Goal: Transaction & Acquisition: Subscribe to service/newsletter

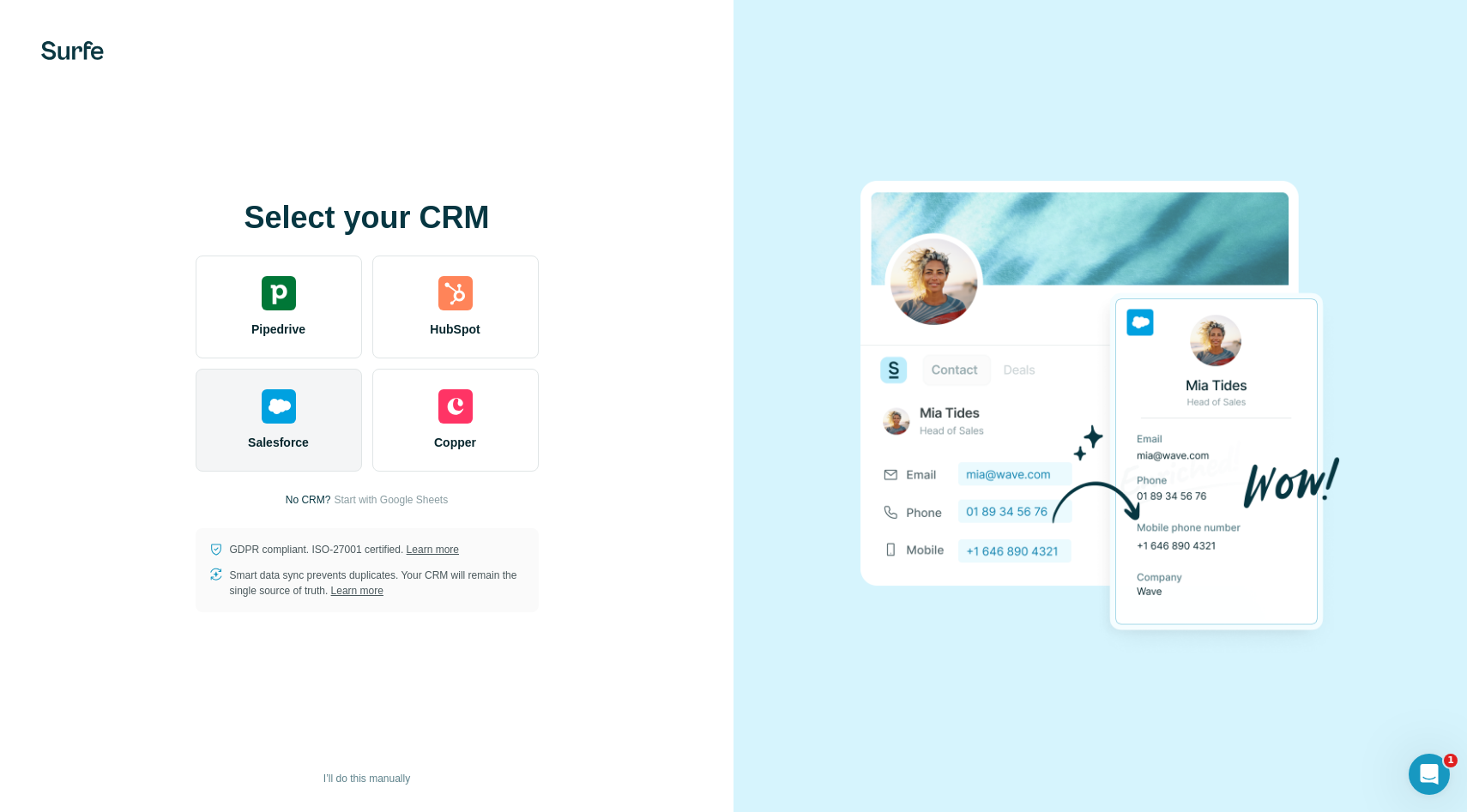
click at [317, 403] on div "Salesforce" at bounding box center [279, 420] width 167 height 103
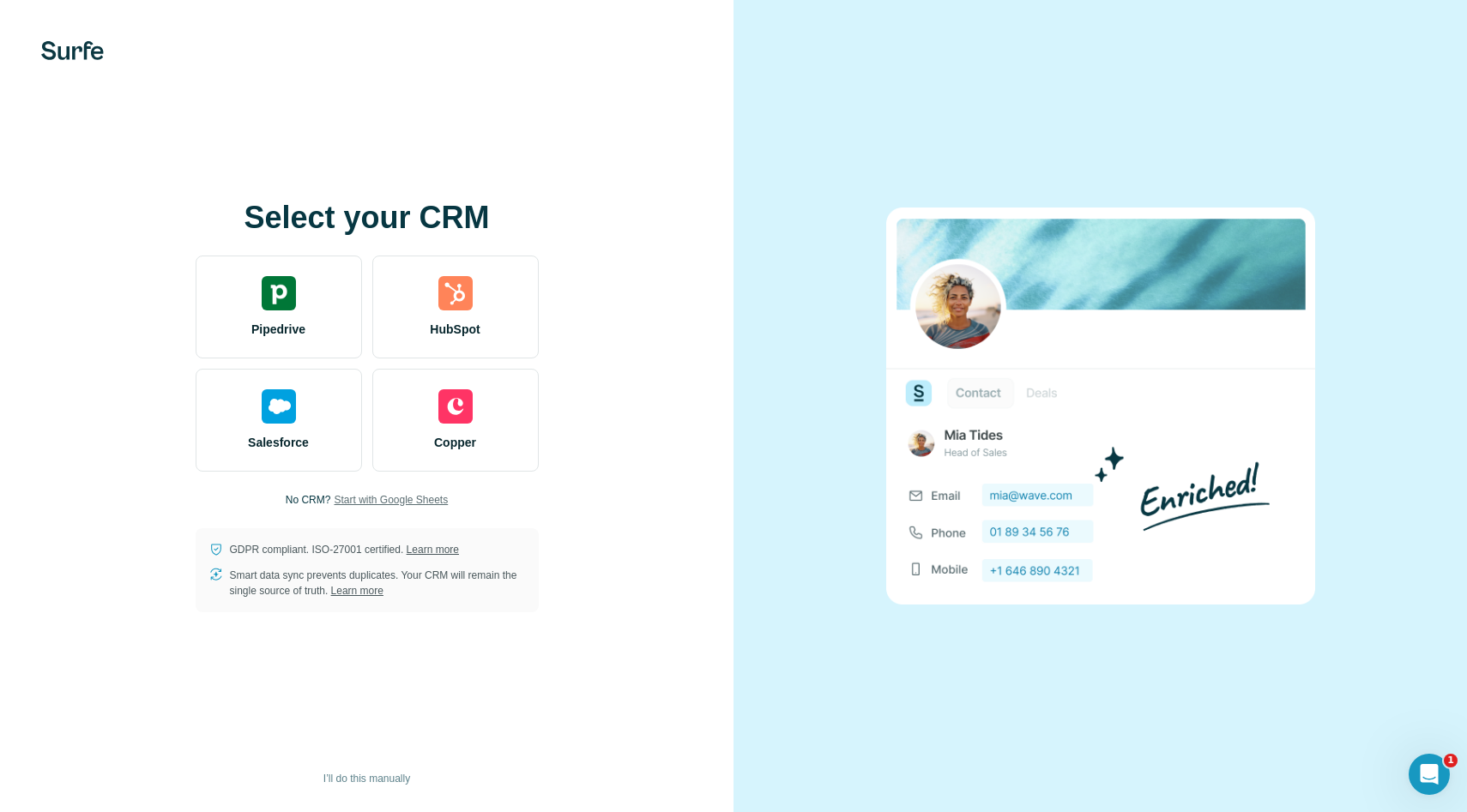
click at [363, 502] on span "Start with Google Sheets" at bounding box center [390, 500] width 114 height 16
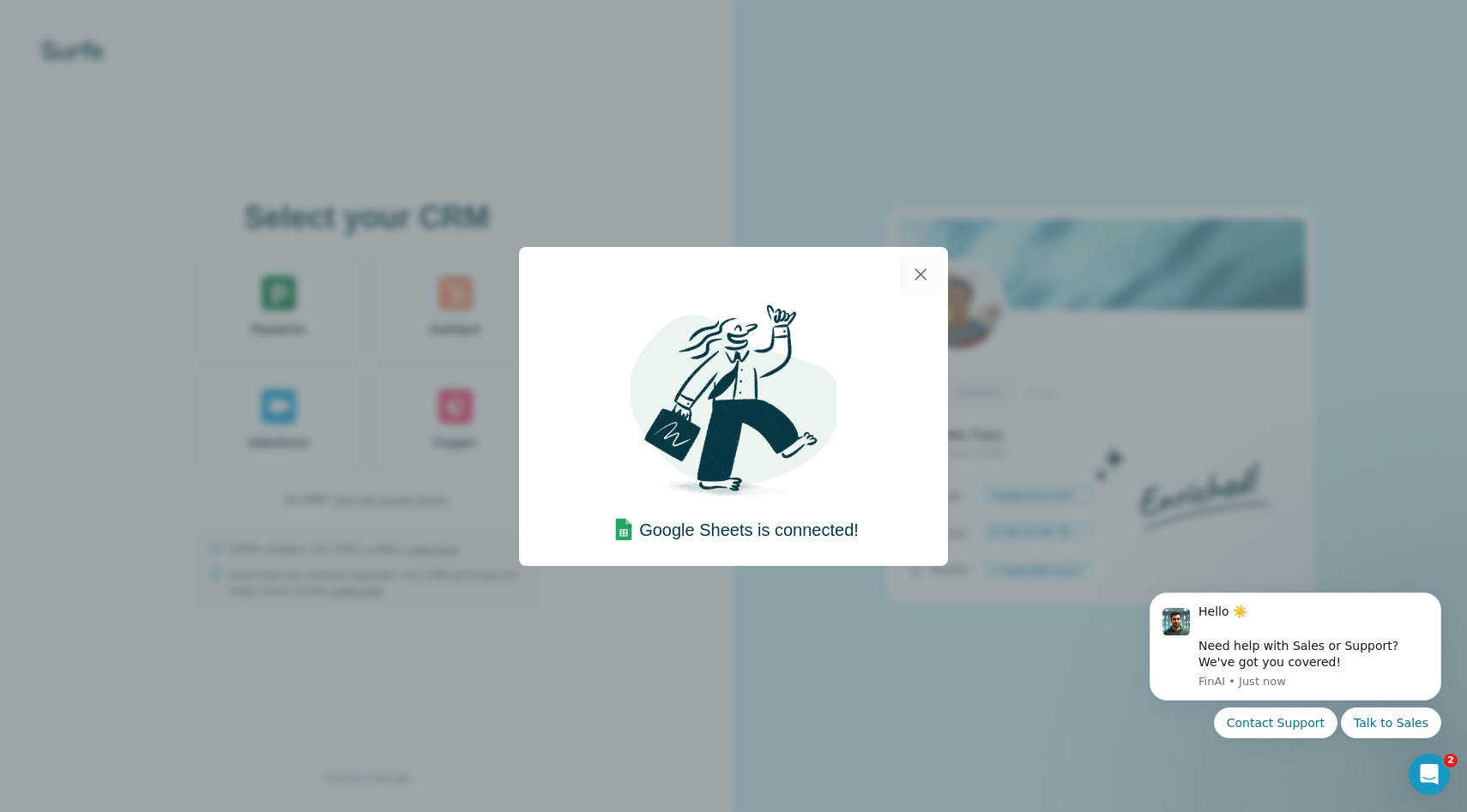
click at [922, 268] on icon "button" at bounding box center [919, 274] width 21 height 21
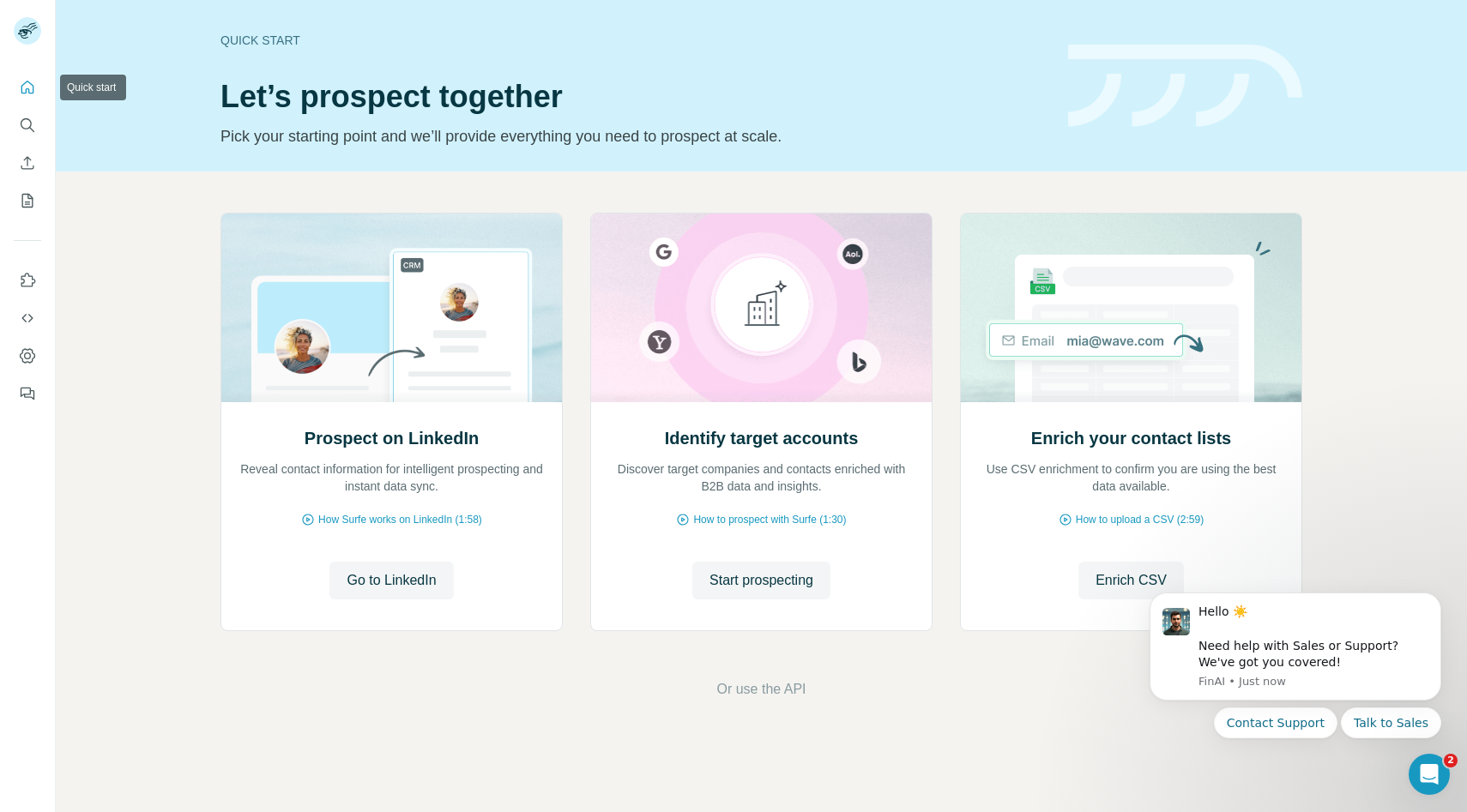
click at [24, 93] on icon "Quick start" at bounding box center [27, 87] width 17 height 17
